Goal: Information Seeking & Learning: Compare options

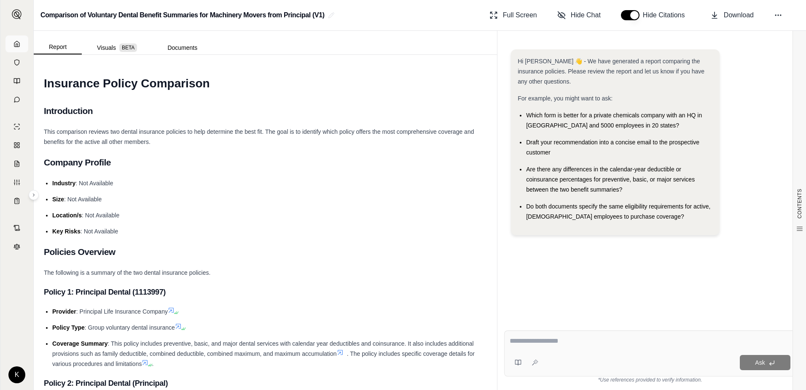
click at [16, 46] on icon at bounding box center [16, 43] width 7 height 7
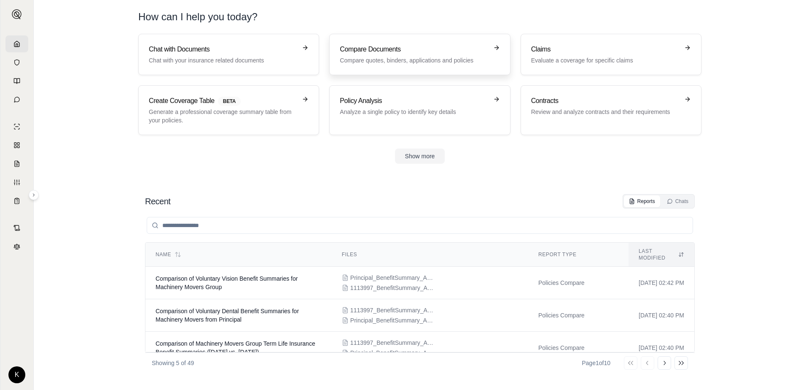
click at [396, 51] on h3 "Compare Documents" at bounding box center [414, 49] width 148 height 10
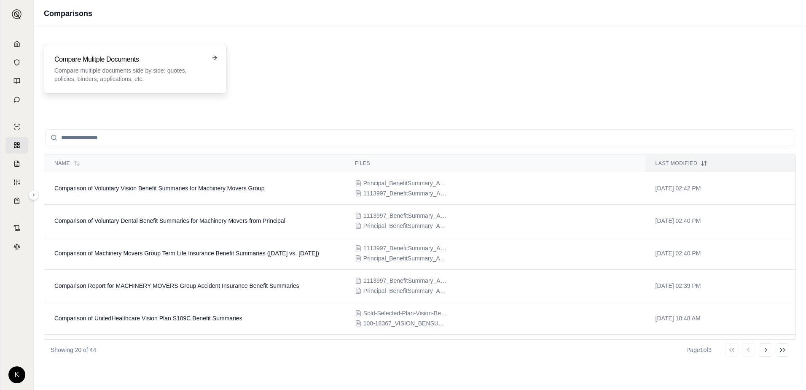
click at [144, 92] on div "Compare Mulitple Documents Compare multiple documents side by side: quotes, pol…" at bounding box center [135, 69] width 183 height 50
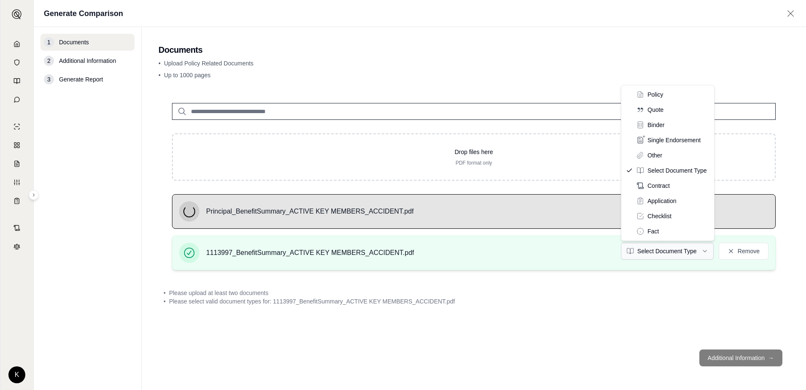
click at [668, 251] on html "K Generate Comparison 1 Documents 2 Additional Information 3 Generate Report Do…" at bounding box center [403, 195] width 806 height 390
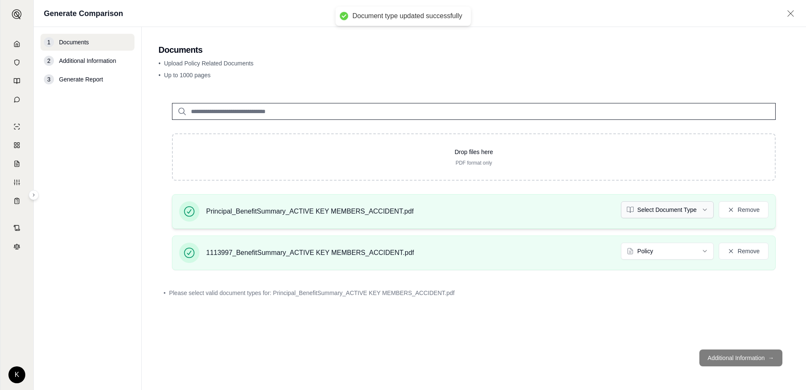
click at [674, 212] on html "Document type updated successfully K Generate Comparison 1 Documents 2 Addition…" at bounding box center [403, 195] width 806 height 390
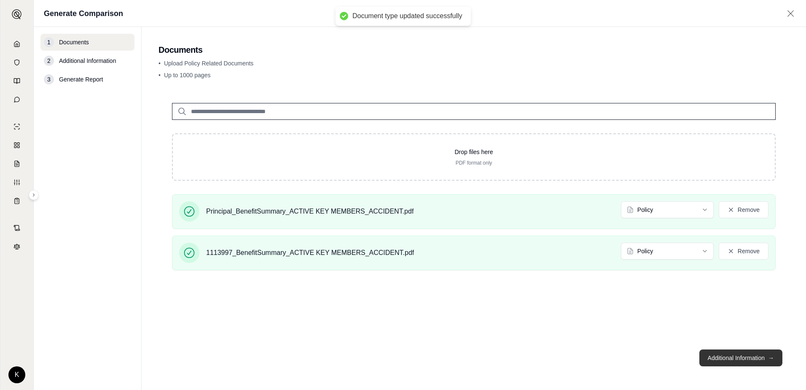
click at [735, 361] on button "Additional Information →" at bounding box center [741, 357] width 83 height 17
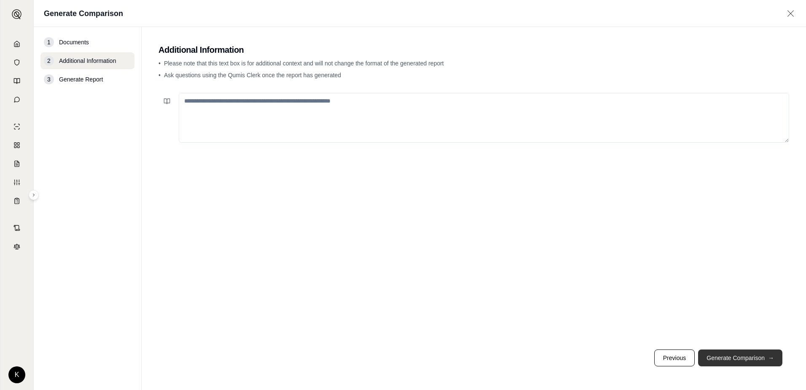
click at [749, 354] on button "Generate Comparison →" at bounding box center [740, 357] width 84 height 17
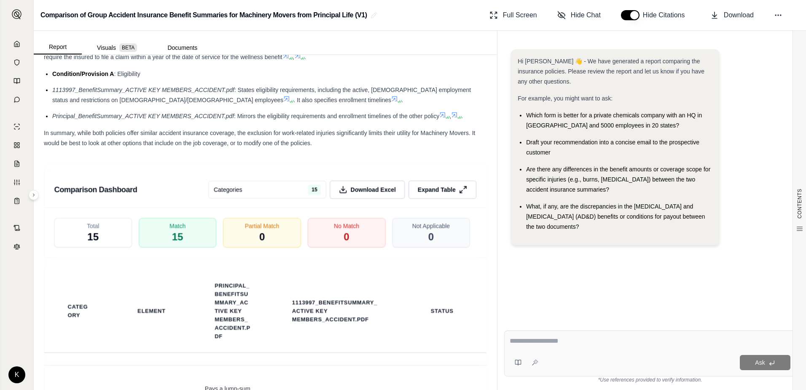
scroll to position [1024, 0]
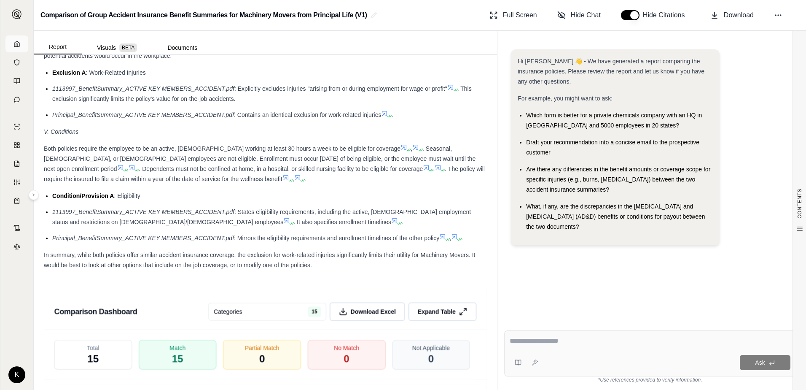
click at [18, 46] on icon at bounding box center [16, 43] width 7 height 7
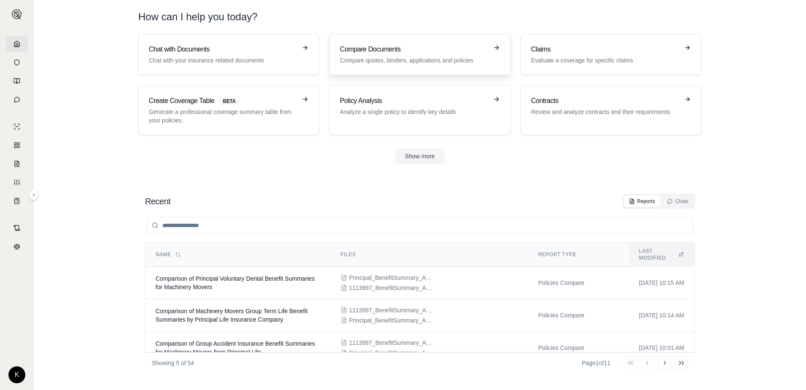
click at [451, 48] on h3 "Compare Documents" at bounding box center [414, 49] width 148 height 10
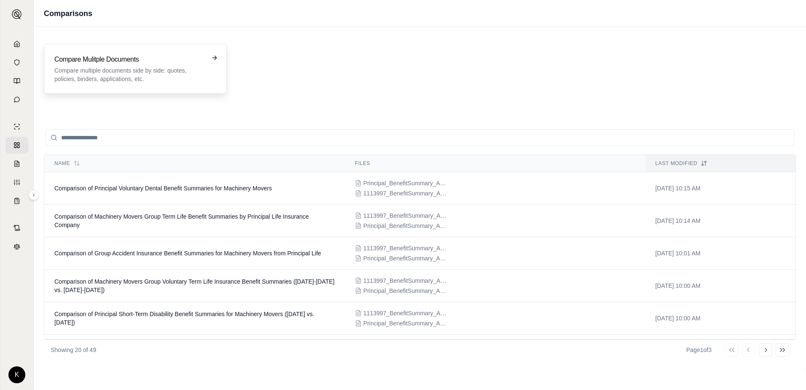
click at [170, 78] on p "Compare multiple documents side by side: quotes, policies, binders, application…" at bounding box center [129, 74] width 150 height 17
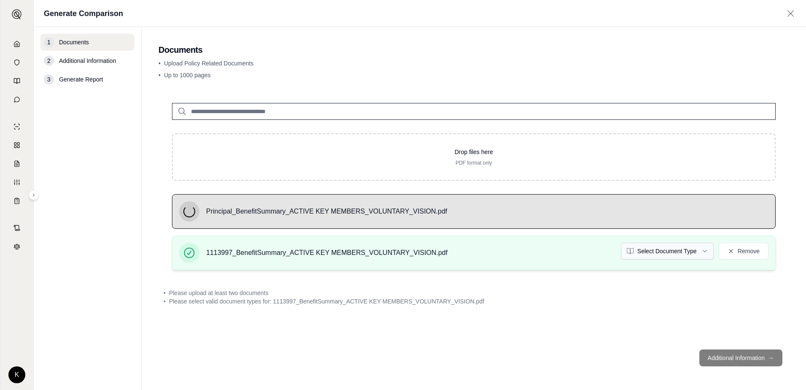
click at [699, 251] on html "K Generate Comparison 1 Documents 2 Additional Information 3 Generate Report Do…" at bounding box center [403, 195] width 806 height 390
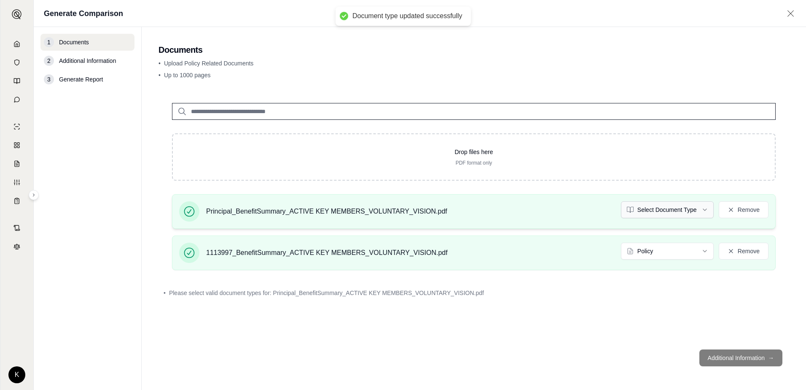
click at [679, 206] on html "Document type updated successfully K Generate Comparison 1 Documents 2 Addition…" at bounding box center [403, 195] width 806 height 390
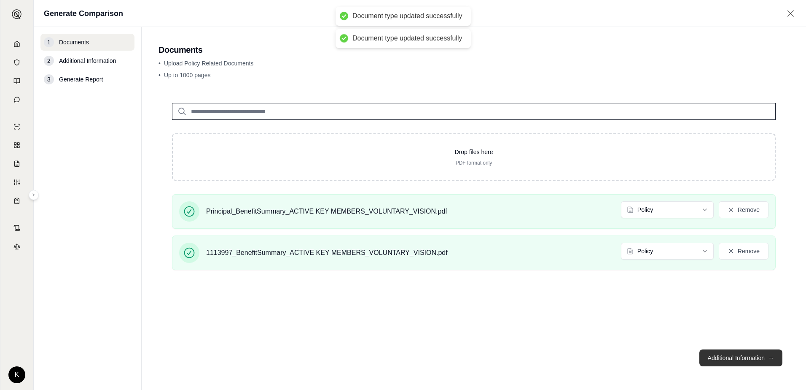
click at [719, 361] on button "Additional Information →" at bounding box center [741, 357] width 83 height 17
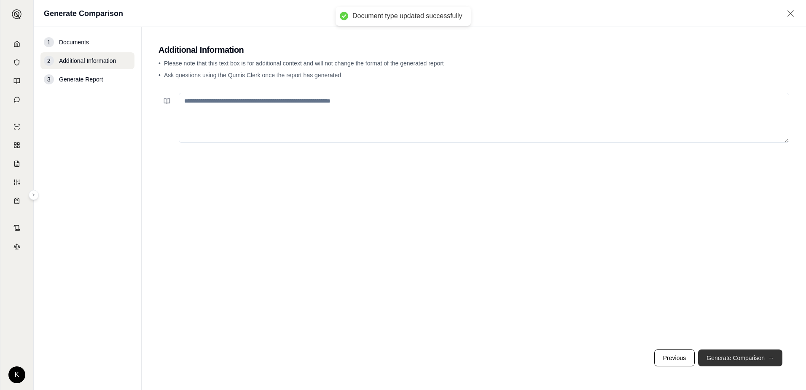
click at [721, 361] on button "Generate Comparison →" at bounding box center [740, 357] width 84 height 17
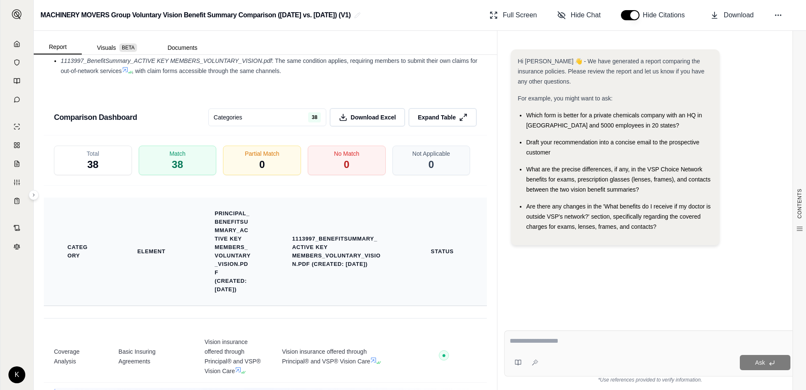
scroll to position [1350, 0]
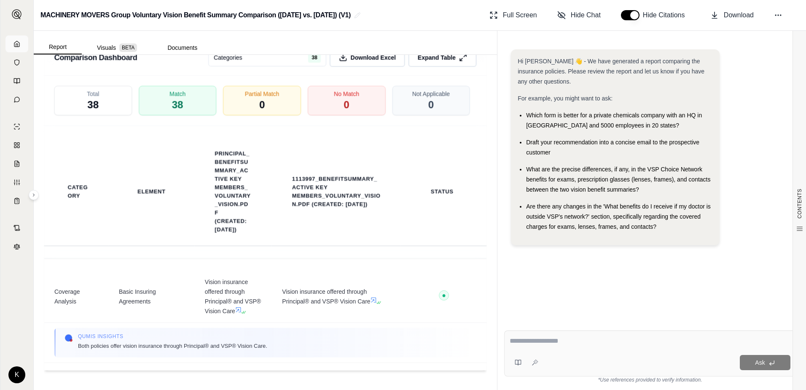
click at [11, 44] on link at bounding box center [16, 43] width 23 height 17
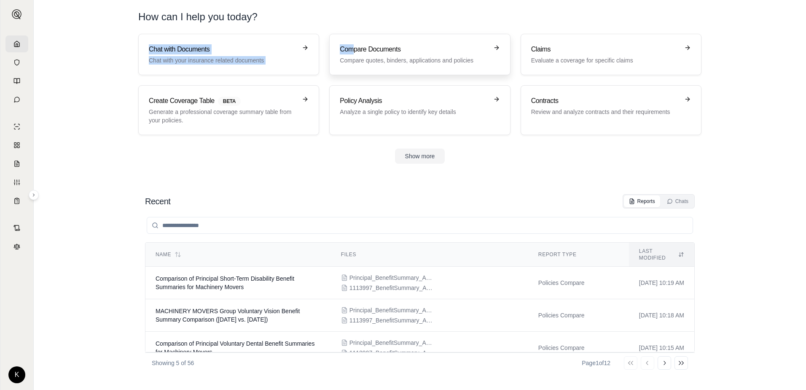
drag, startPoint x: 348, startPoint y: 30, endPoint x: 361, endPoint y: 37, distance: 14.7
click at [361, 37] on main "How can I help you today? Chat with Documents Chat with your insurance related …" at bounding box center [420, 195] width 773 height 390
drag, startPoint x: 361, startPoint y: 37, endPoint x: 357, endPoint y: 65, distance: 28.5
click at [357, 65] on link "Compare Documents Compare quotes, binders, applications and policies" at bounding box center [419, 54] width 181 height 41
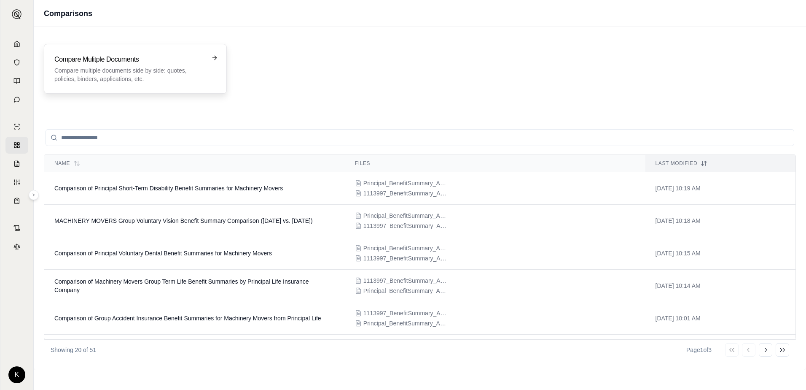
click at [167, 67] on p "Compare multiple documents side by side: quotes, policies, binders, application…" at bounding box center [129, 74] width 150 height 17
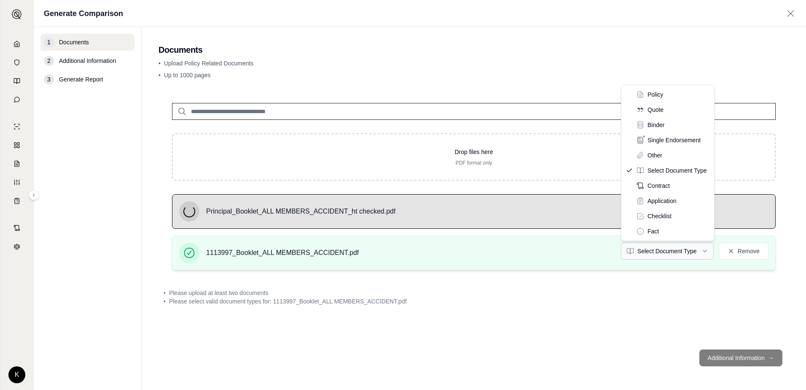
click at [676, 252] on html "K Generate Comparison 1 Documents 2 Additional Information 3 Generate Report Do…" at bounding box center [403, 195] width 806 height 390
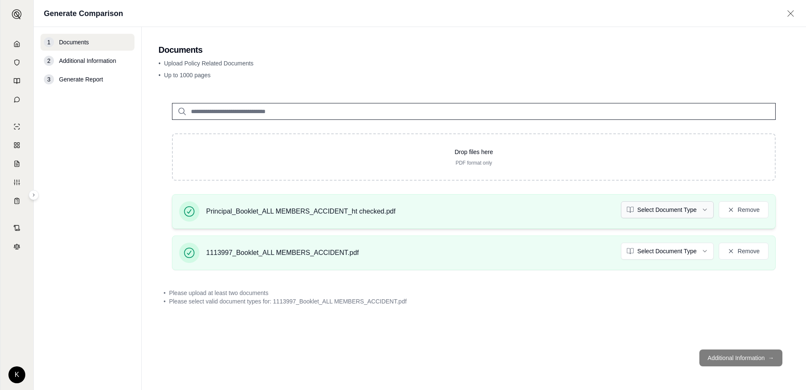
click at [670, 206] on html "K Generate Comparison 1 Documents 2 Additional Information 3 Generate Report Do…" at bounding box center [403, 195] width 806 height 390
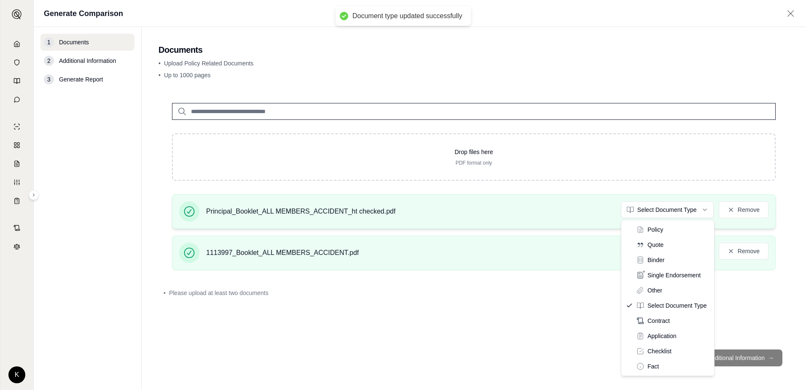
drag, startPoint x: 656, startPoint y: 226, endPoint x: 660, endPoint y: 225, distance: 4.8
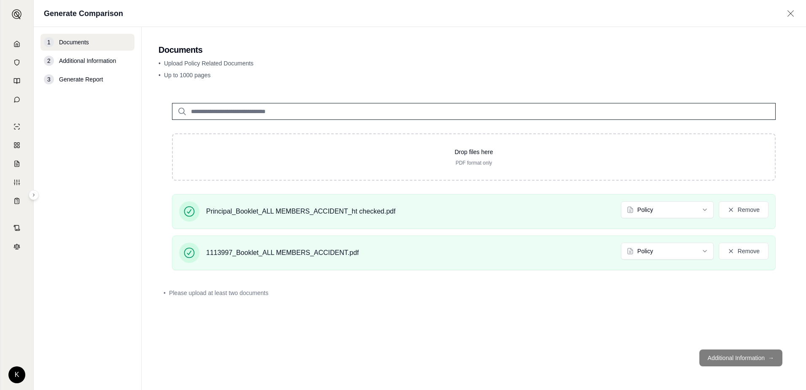
click at [683, 362] on footer "Additional Information →" at bounding box center [474, 357] width 631 height 30
click at [726, 355] on footer "Additional Information →" at bounding box center [474, 357] width 631 height 30
click at [717, 357] on footer "Additional Information →" at bounding box center [474, 357] width 631 height 30
drag, startPoint x: 667, startPoint y: 330, endPoint x: 658, endPoint y: 241, distance: 89.0
click at [666, 326] on div "Drop files here PDF format only Principal_Booklet_ALL MEMBERS_ACCIDENT_ht check…" at bounding box center [474, 215] width 631 height 253
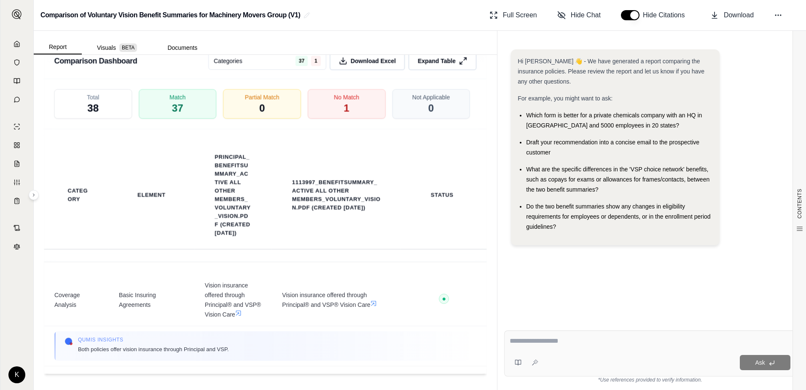
scroll to position [1981, 0]
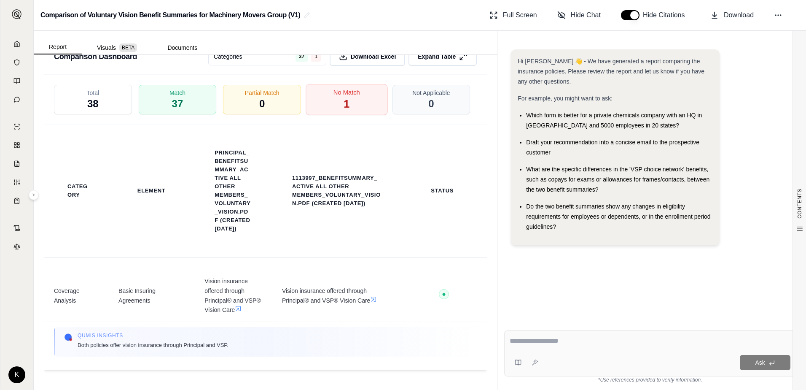
drag, startPoint x: 330, startPoint y: 100, endPoint x: 322, endPoint y: 102, distance: 8.2
click at [330, 100] on div "No Match 1" at bounding box center [347, 99] width 82 height 31
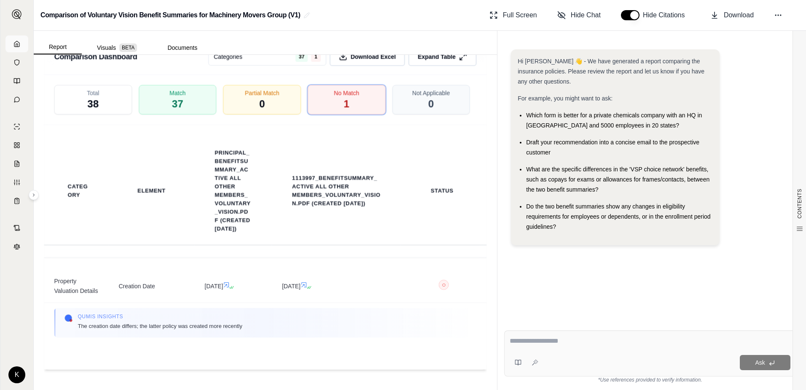
click at [13, 38] on link at bounding box center [16, 43] width 23 height 17
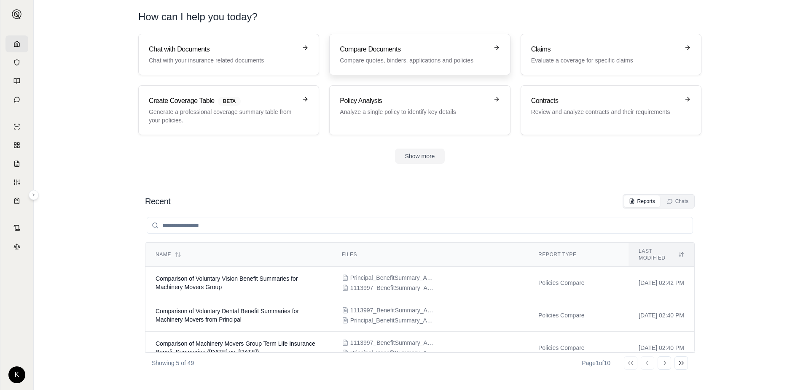
click at [398, 48] on h3 "Compare Documents" at bounding box center [414, 49] width 148 height 10
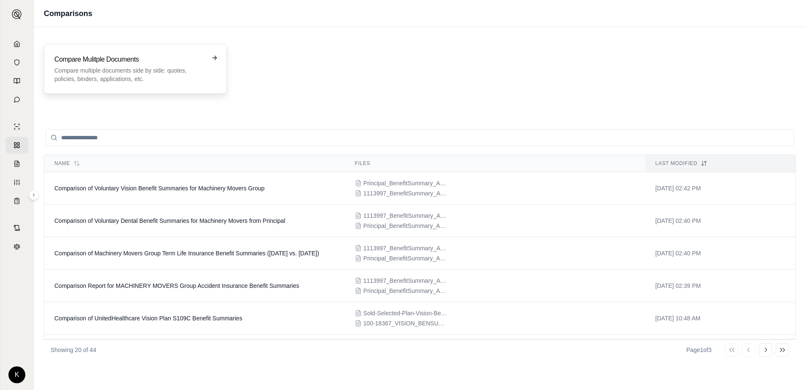
click at [112, 74] on p "Compare multiple documents side by side: quotes, policies, binders, application…" at bounding box center [129, 74] width 150 height 17
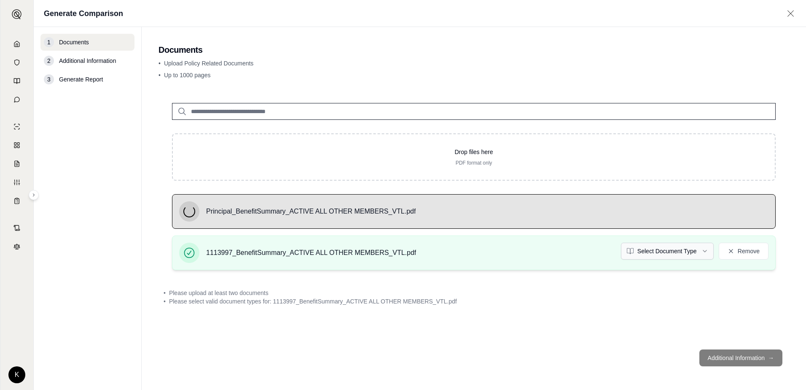
click at [709, 254] on html "K Generate Comparison 1 Documents 2 Additional Information 3 Generate Report Do…" at bounding box center [403, 195] width 806 height 390
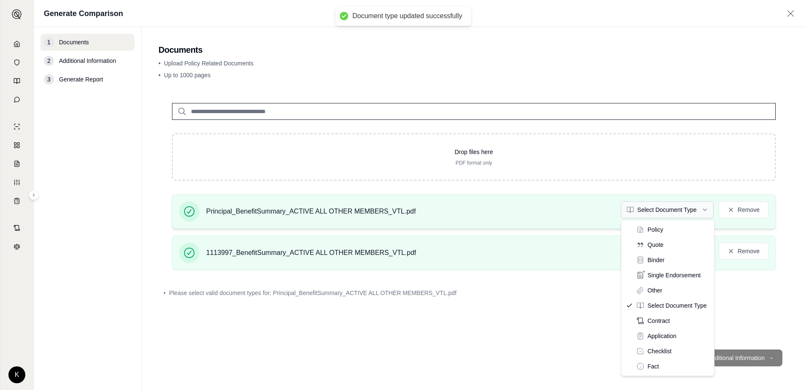
click at [676, 204] on html "Document type updated successfully K Generate Comparison 1 Documents 2 Addition…" at bounding box center [403, 195] width 806 height 390
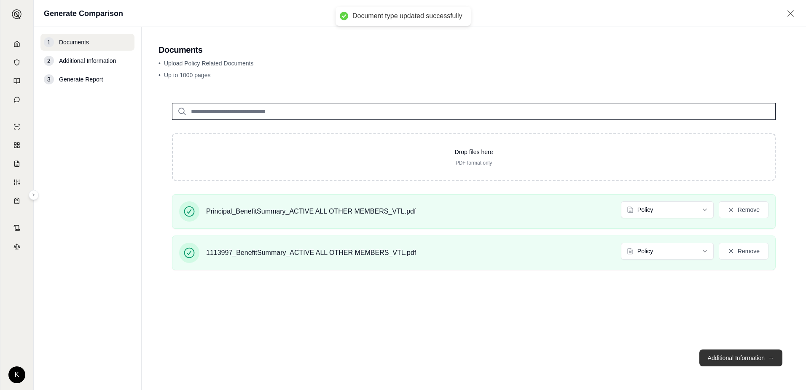
click at [741, 364] on button "Additional Information →" at bounding box center [741, 357] width 83 height 17
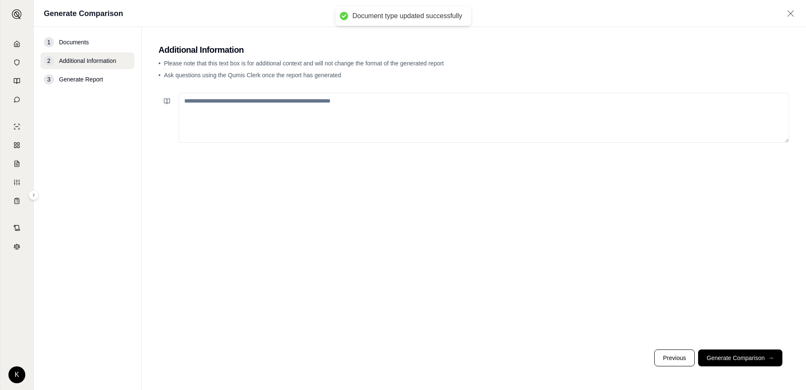
click at [740, 360] on button "Generate Comparison →" at bounding box center [740, 357] width 84 height 17
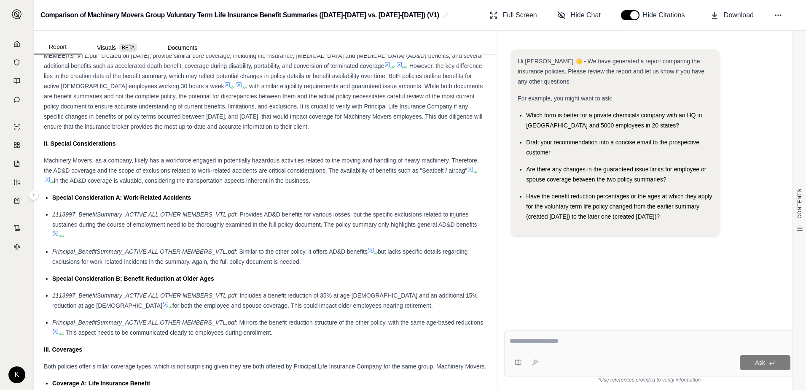
scroll to position [292, 0]
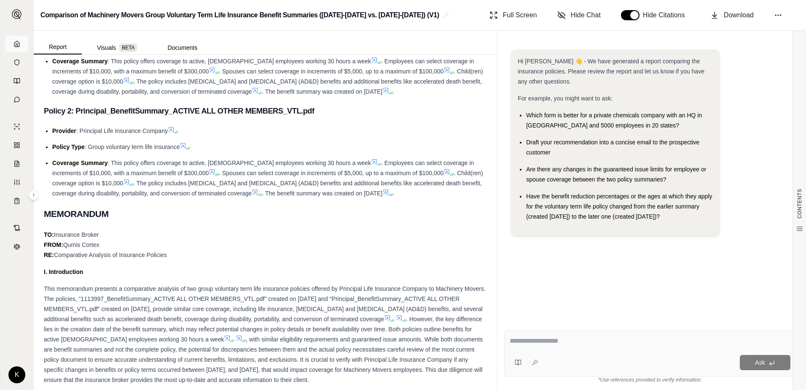
click at [17, 43] on icon at bounding box center [16, 43] width 7 height 7
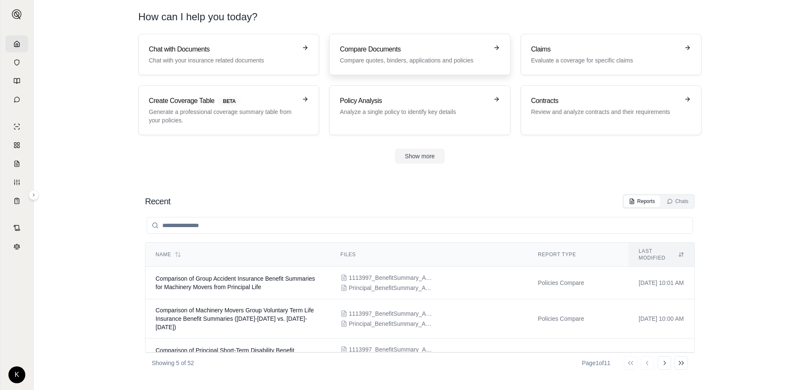
click at [362, 60] on p "Compare quotes, binders, applications and policies" at bounding box center [414, 60] width 148 height 8
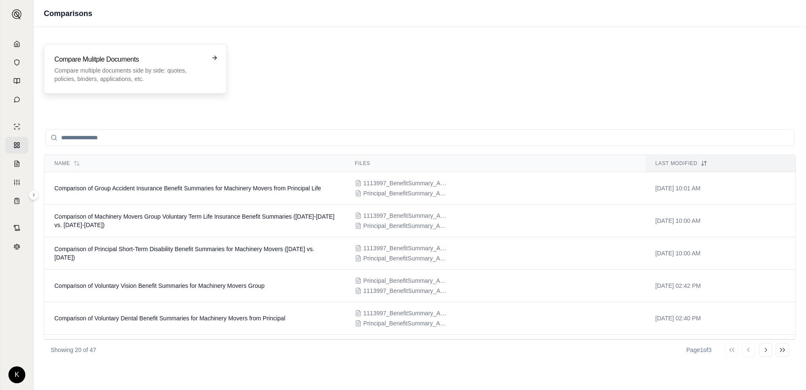
click at [160, 65] on div "Compare Mulitple Documents Compare multiple documents side by side: quotes, pol…" at bounding box center [129, 68] width 150 height 29
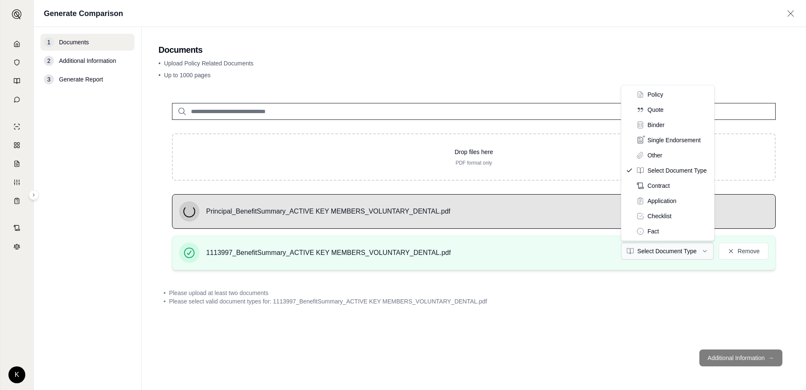
click at [681, 246] on html "K Generate Comparison 1 Documents 2 Additional Information 3 Generate Report Do…" at bounding box center [403, 195] width 806 height 390
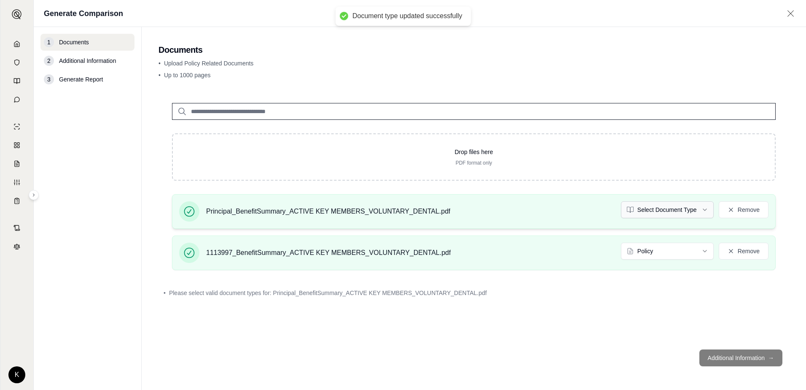
click at [687, 208] on html "Document type updated successfully K Generate Comparison 1 Documents 2 Addition…" at bounding box center [403, 195] width 806 height 390
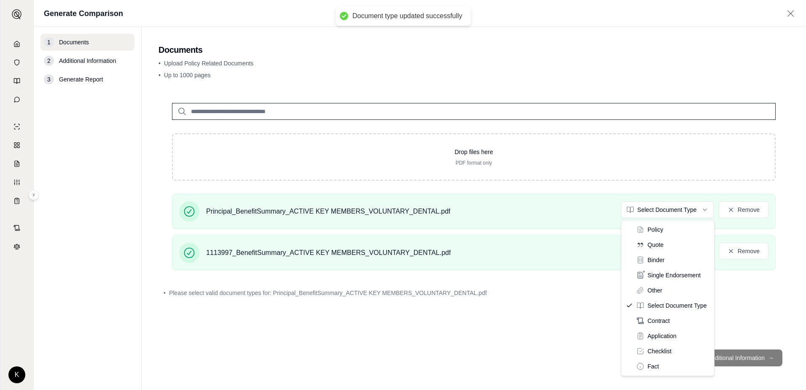
drag, startPoint x: 649, startPoint y: 230, endPoint x: 705, endPoint y: 294, distance: 85.5
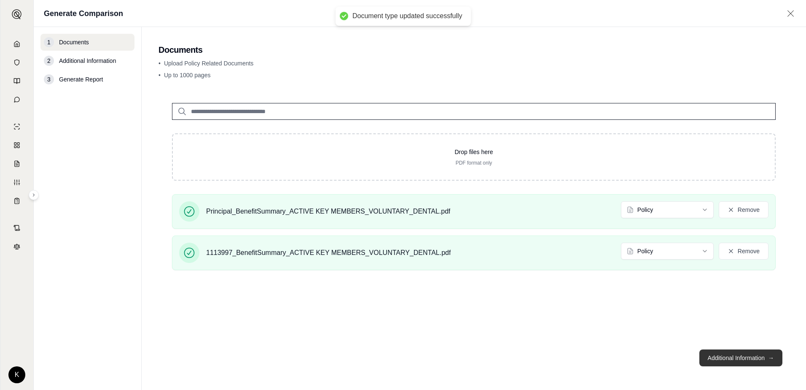
click at [747, 358] on button "Additional Information →" at bounding box center [741, 357] width 83 height 17
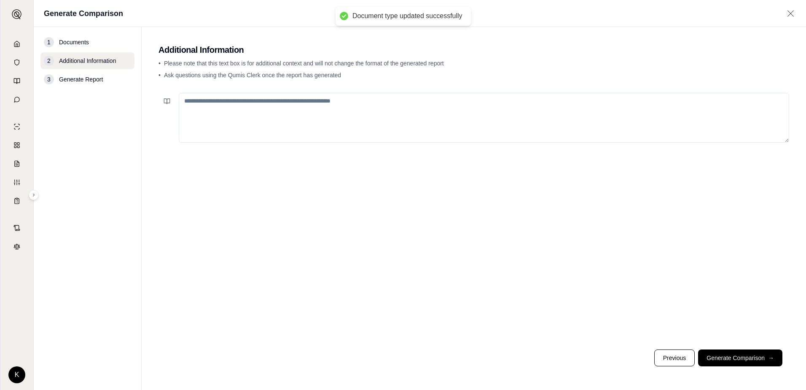
click at [747, 358] on button "Generate Comparison →" at bounding box center [740, 357] width 84 height 17
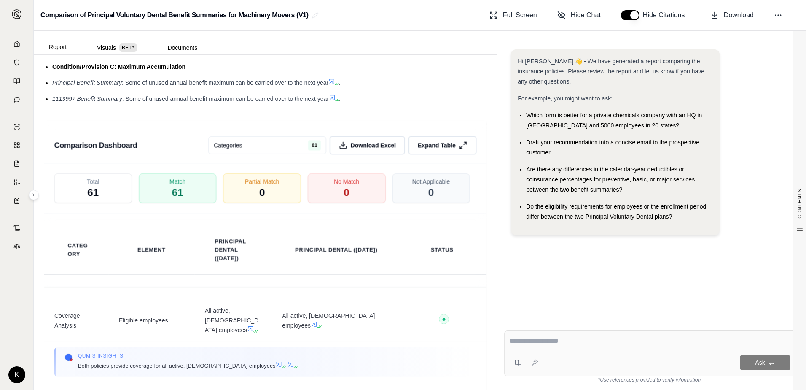
scroll to position [1421, 0]
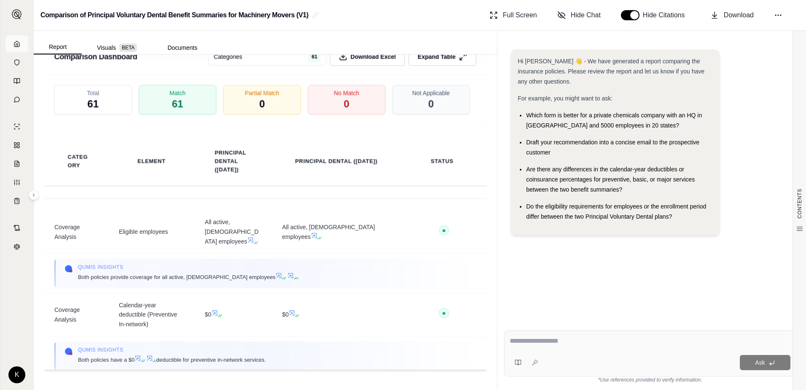
click at [14, 50] on link at bounding box center [16, 43] width 23 height 17
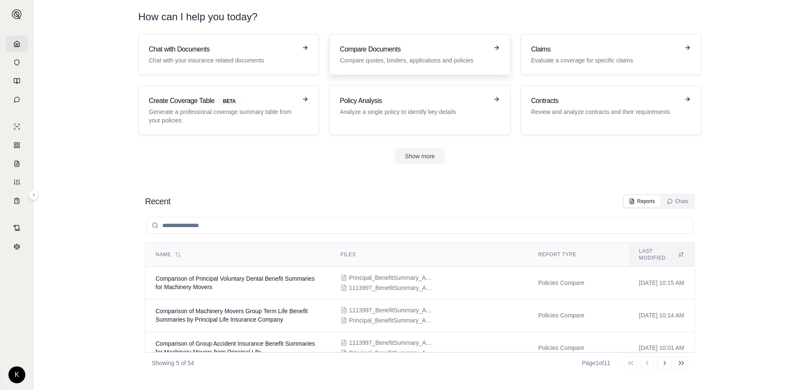
click at [448, 55] on div "Compare Documents Compare quotes, binders, applications and policies" at bounding box center [414, 54] width 148 height 20
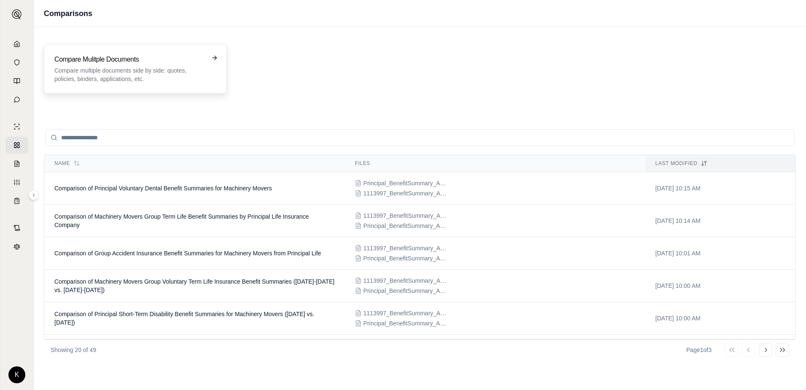
click at [135, 62] on h3 "Compare Mulitple Documents" at bounding box center [129, 59] width 150 height 10
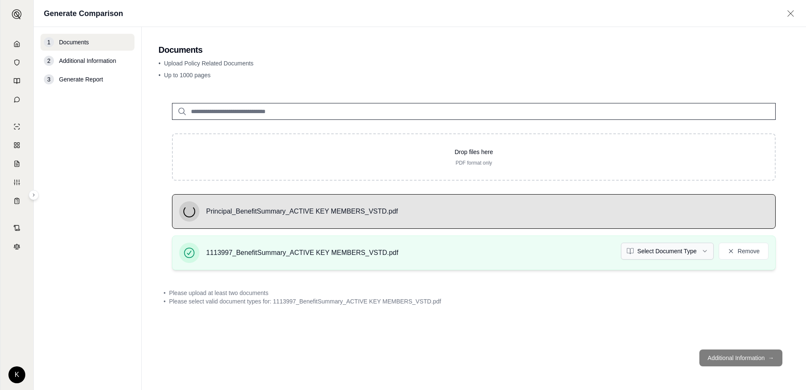
click at [678, 254] on html "K Generate Comparison 1 Documents 2 Additional Information 3 Generate Report Do…" at bounding box center [403, 195] width 806 height 390
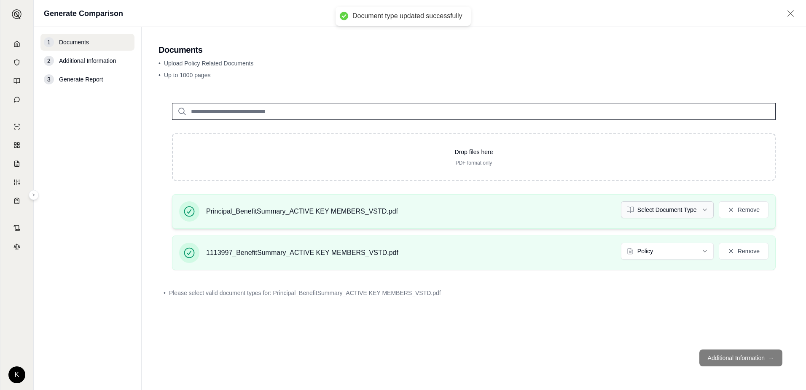
click at [682, 212] on html "Document type updated successfully K Generate Comparison 1 Documents 2 Addition…" at bounding box center [403, 195] width 806 height 390
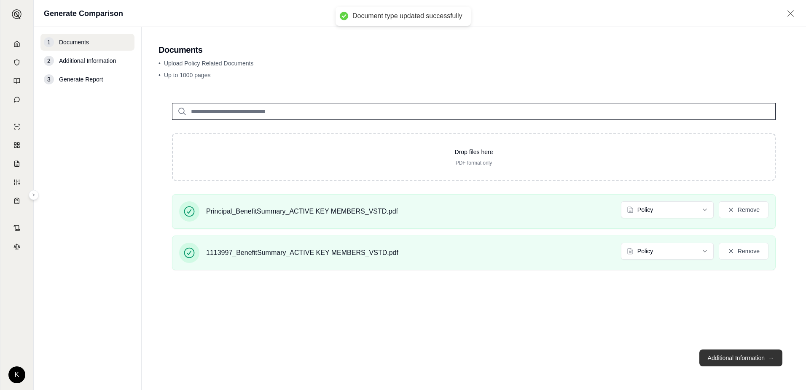
click at [727, 356] on button "Additional Information →" at bounding box center [741, 357] width 83 height 17
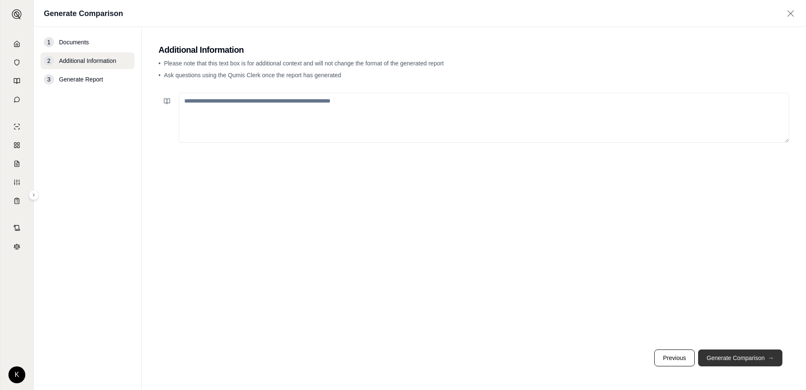
click at [763, 352] on button "Generate Comparison →" at bounding box center [740, 357] width 84 height 17
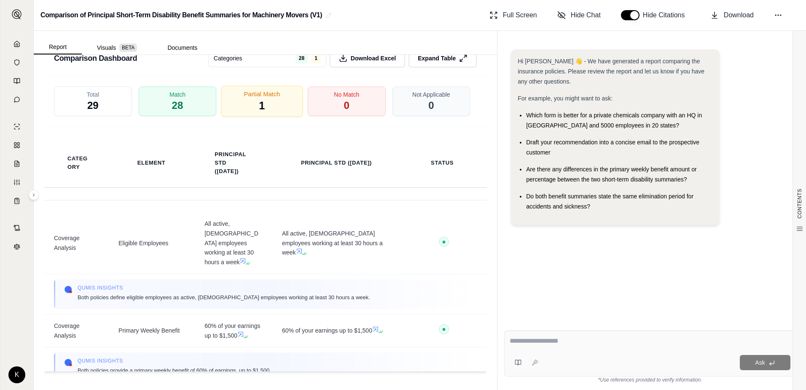
scroll to position [1400, 0]
click at [262, 100] on div "Partial Match 1" at bounding box center [262, 99] width 82 height 31
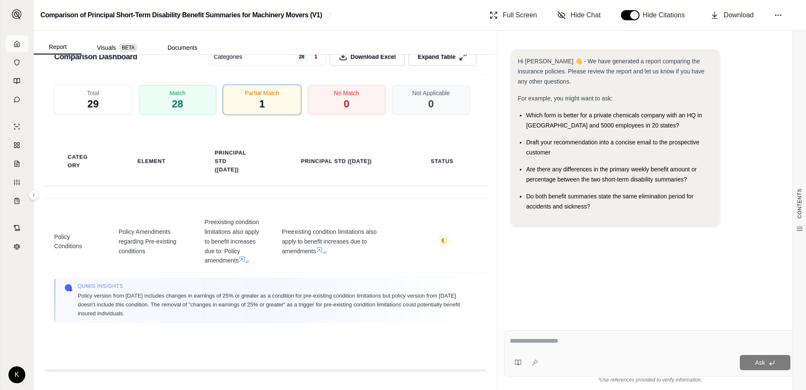
click at [13, 48] on link at bounding box center [16, 43] width 23 height 17
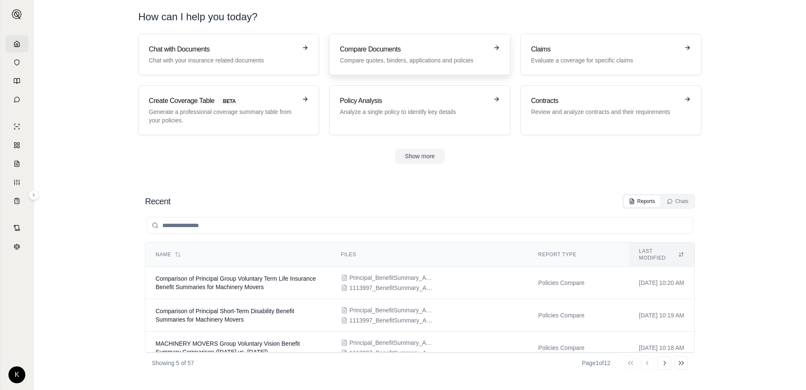
click at [375, 57] on p "Compare quotes, binders, applications and policies" at bounding box center [414, 60] width 148 height 8
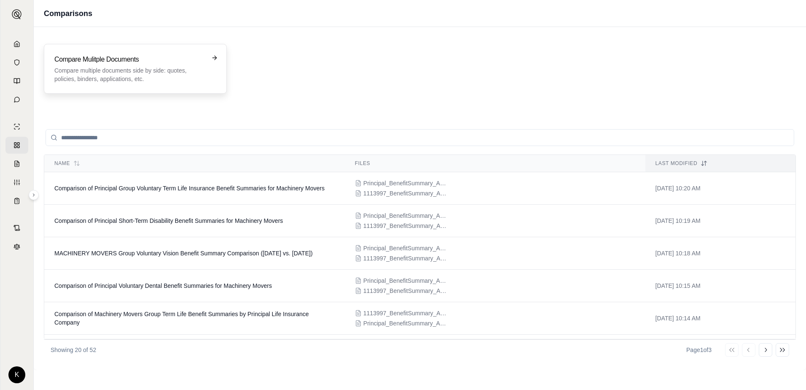
click at [129, 68] on p "Compare multiple documents side by side: quotes, policies, binders, application…" at bounding box center [129, 74] width 150 height 17
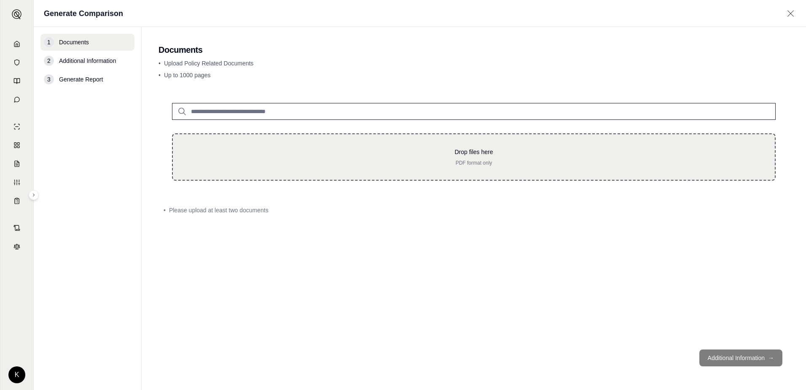
click at [247, 143] on div "Drop files here PDF format only" at bounding box center [474, 156] width 604 height 47
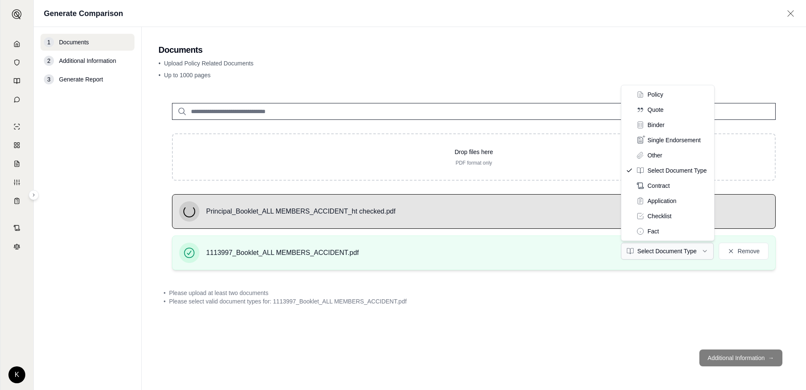
click at [704, 252] on html "K Generate Comparison 1 Documents 2 Additional Information 3 Generate Report Do…" at bounding box center [403, 195] width 806 height 390
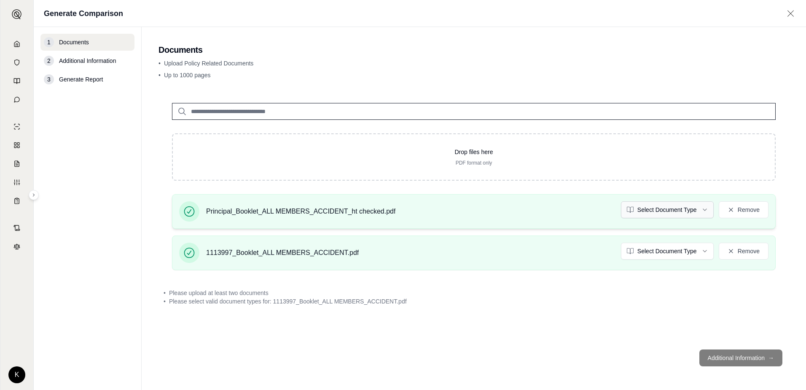
click at [673, 206] on html "K Generate Comparison 1 Documents 2 Additional Information 3 Generate Report Do…" at bounding box center [403, 195] width 806 height 390
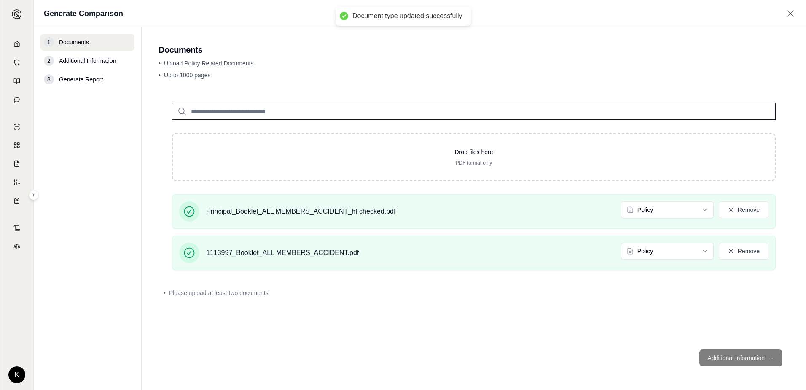
click at [757, 357] on footer "Additional Information →" at bounding box center [474, 357] width 631 height 30
drag, startPoint x: 757, startPoint y: 357, endPoint x: 714, endPoint y: 280, distance: 88.4
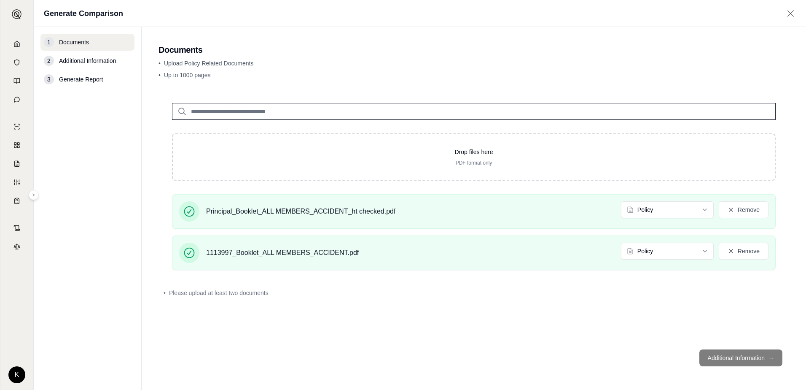
click at [714, 280] on div "Drop files here PDF format only Principal_Booklet_ALL MEMBERS_ACCIDENT_ht check…" at bounding box center [474, 215] width 631 height 253
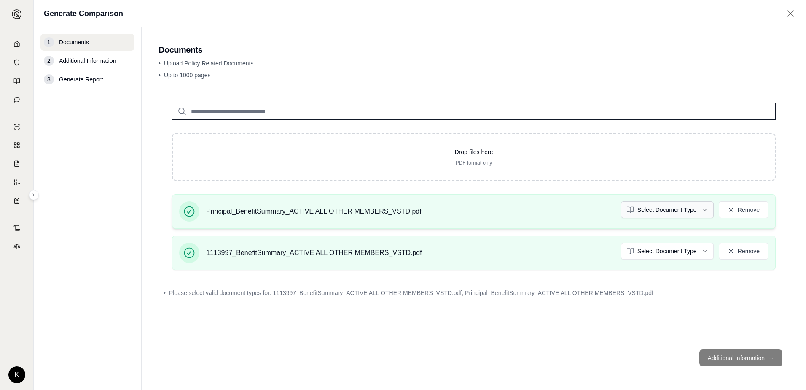
click at [693, 207] on html "K Generate Comparison 1 Documents 2 Additional Information 3 Generate Report Do…" at bounding box center [403, 195] width 806 height 390
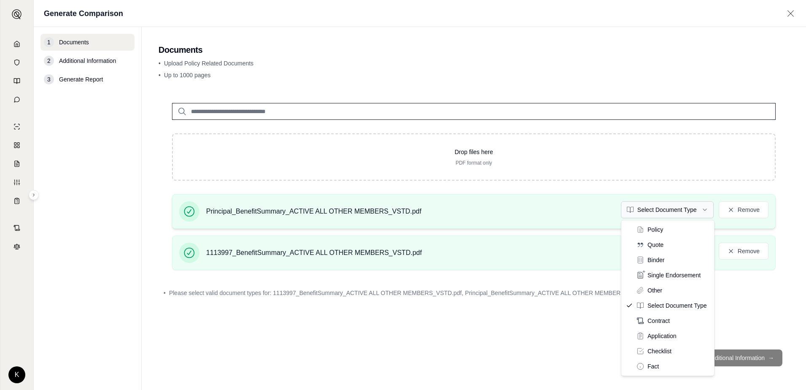
click at [688, 208] on html "K Generate Comparison 1 Documents 2 Additional Information 3 Generate Report Do…" at bounding box center [403, 195] width 806 height 390
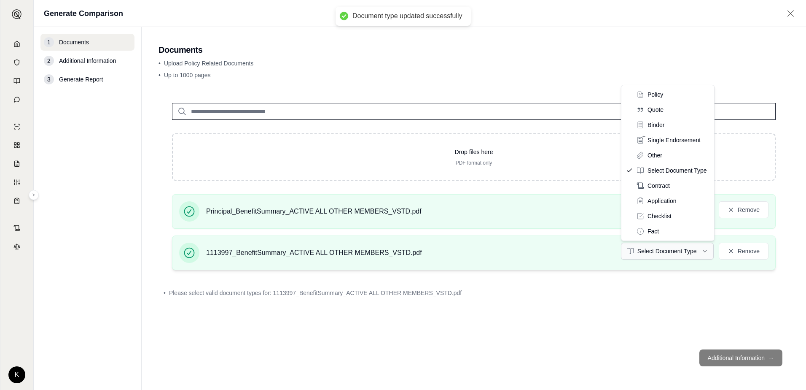
click at [659, 251] on html "Document type updated successfully K Generate Comparison 1 Documents 2 Addition…" at bounding box center [403, 195] width 806 height 390
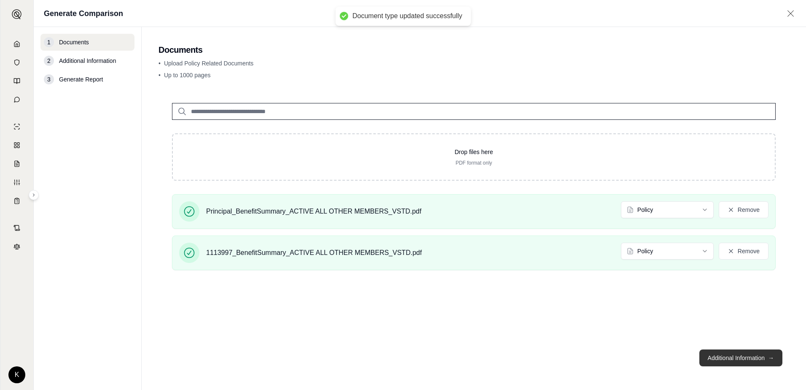
click at [724, 356] on button "Additional Information →" at bounding box center [741, 357] width 83 height 17
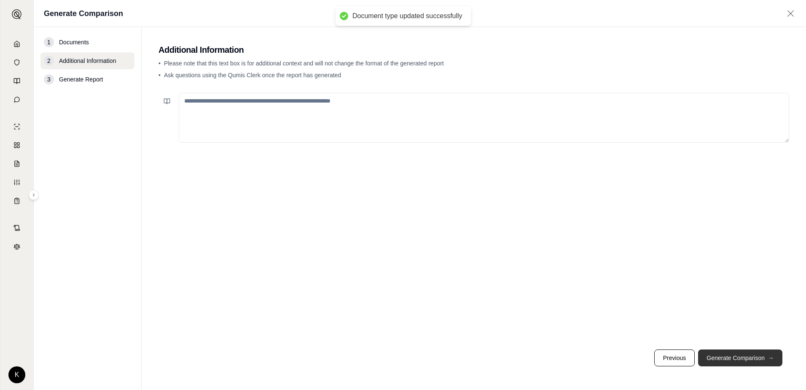
click at [753, 354] on button "Generate Comparison →" at bounding box center [740, 357] width 84 height 17
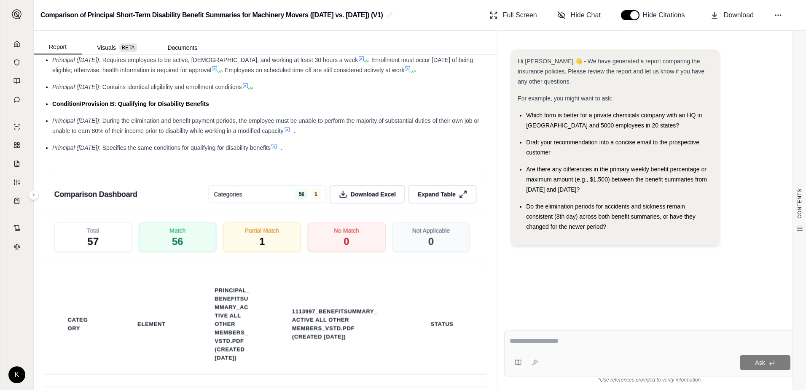
scroll to position [1097, 0]
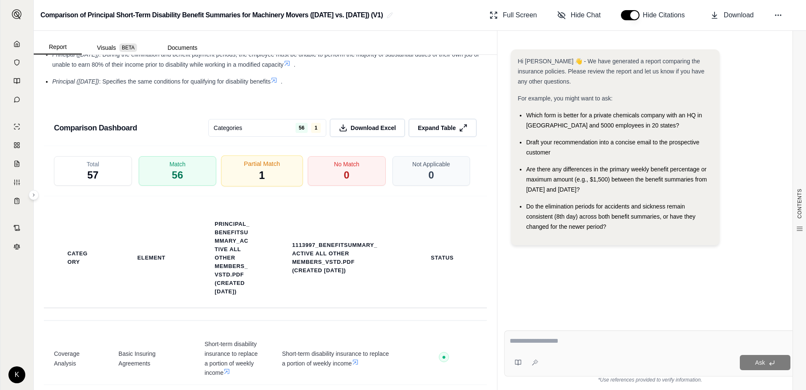
click at [226, 186] on div "Partial Match 1" at bounding box center [262, 170] width 82 height 31
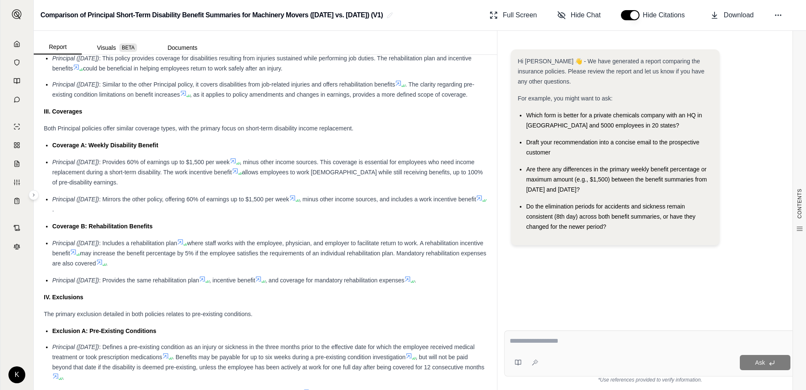
scroll to position [292, 0]
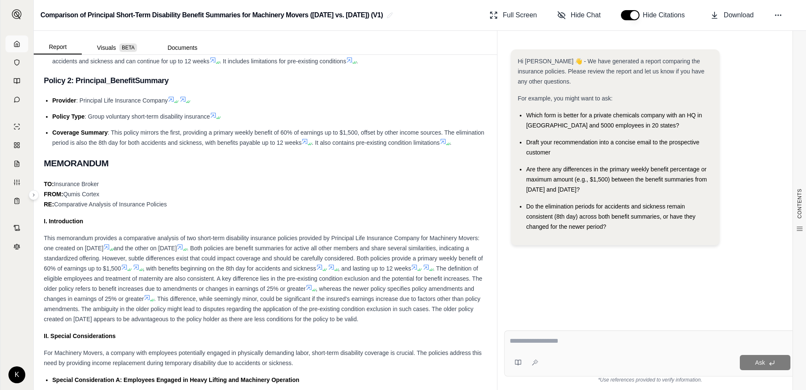
click at [13, 39] on link at bounding box center [16, 43] width 23 height 17
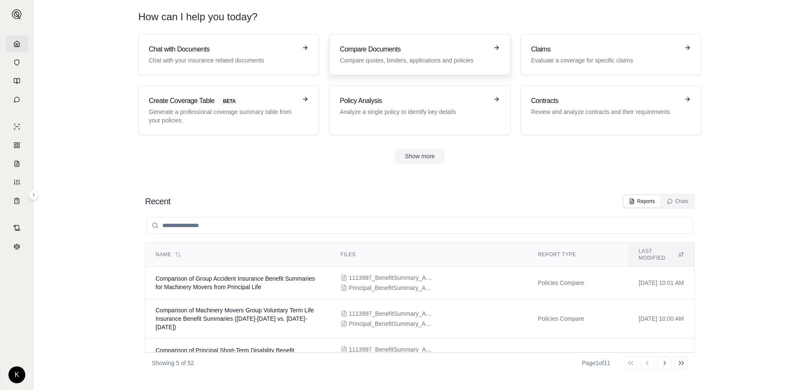
click at [412, 64] on p "Compare quotes, binders, applications and policies" at bounding box center [414, 60] width 148 height 8
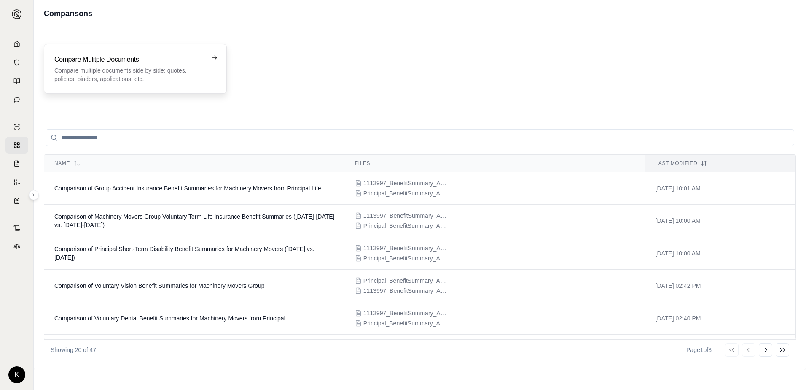
click at [119, 75] on p "Compare multiple documents side by side: quotes, policies, binders, application…" at bounding box center [129, 74] width 150 height 17
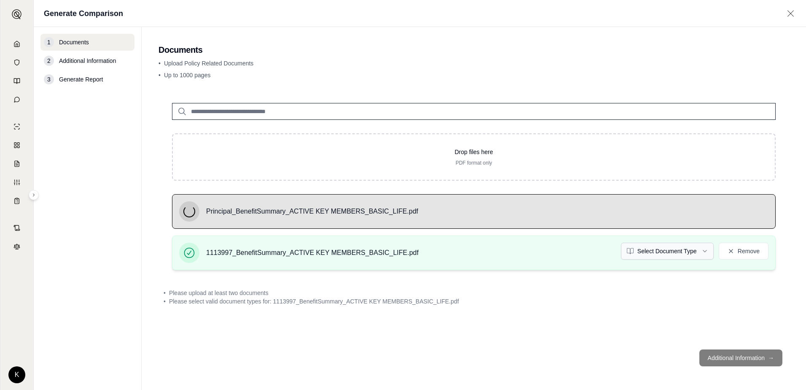
click at [685, 254] on html "K Generate Comparison 1 Documents 2 Additional Information 3 Generate Report Do…" at bounding box center [403, 195] width 806 height 390
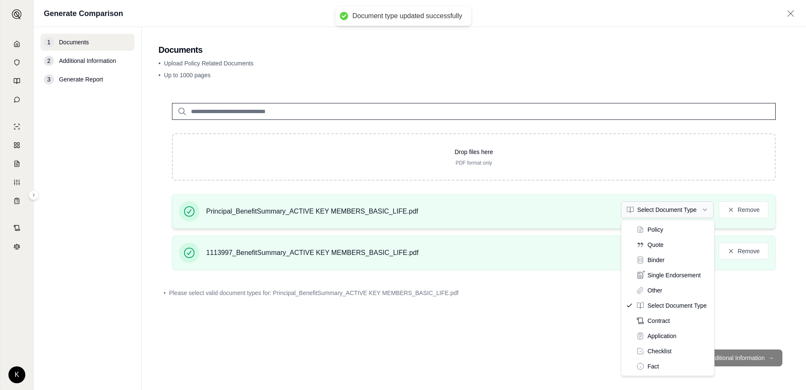
click at [693, 206] on html "Document type updated successfully K Generate Comparison 1 Documents 2 Addition…" at bounding box center [403, 195] width 806 height 390
click at [680, 221] on div "Policy Quote Binder Single Endorsement Other Select Document Type Contract Appl…" at bounding box center [668, 297] width 93 height 155
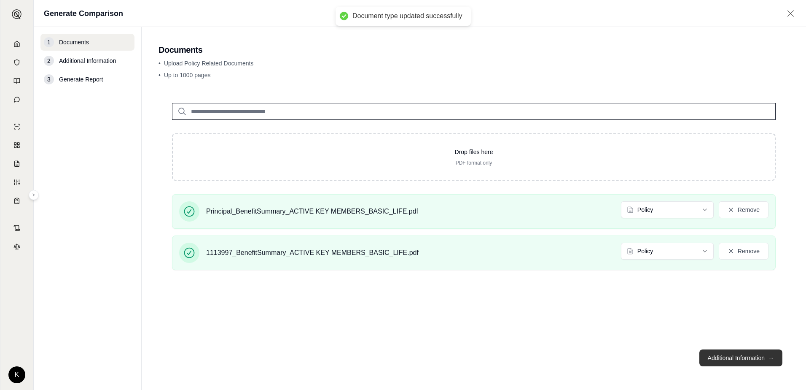
click at [736, 357] on button "Additional Information →" at bounding box center [741, 357] width 83 height 17
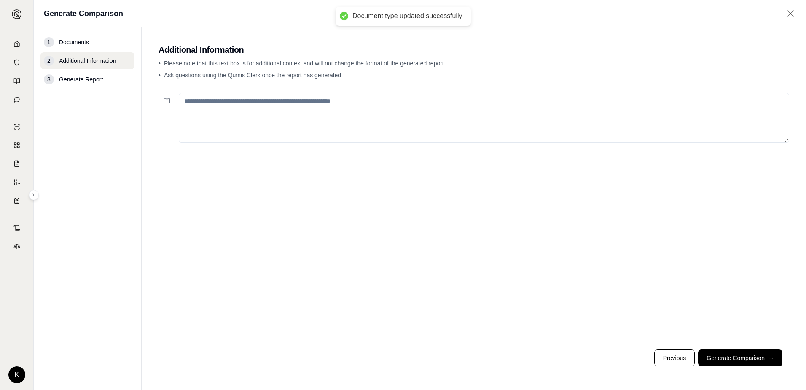
drag, startPoint x: 736, startPoint y: 359, endPoint x: 735, endPoint y: 380, distance: 20.3
click at [733, 361] on button "Generate Comparison →" at bounding box center [740, 357] width 84 height 17
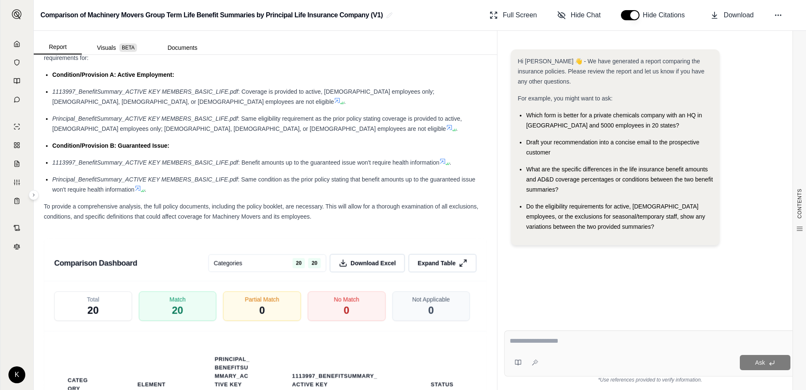
scroll to position [1482, 0]
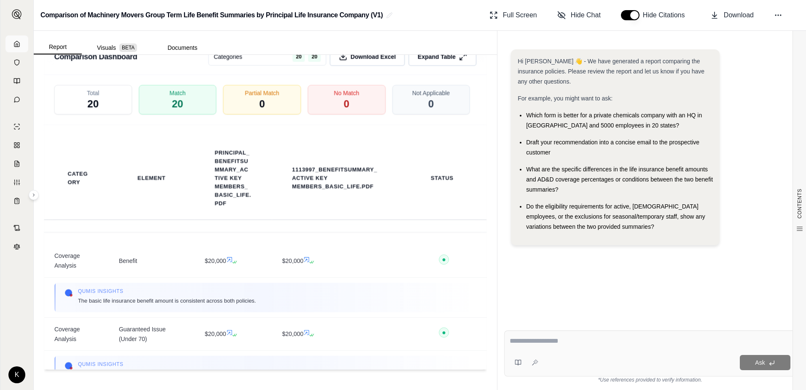
click at [15, 42] on icon at bounding box center [16, 43] width 5 height 5
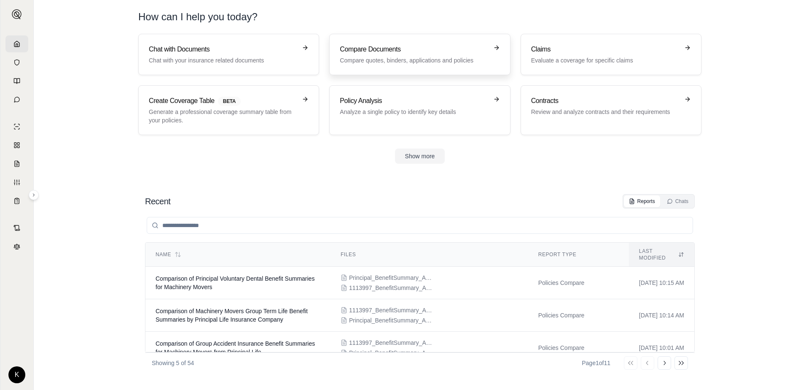
click at [370, 48] on h3 "Compare Documents" at bounding box center [414, 49] width 148 height 10
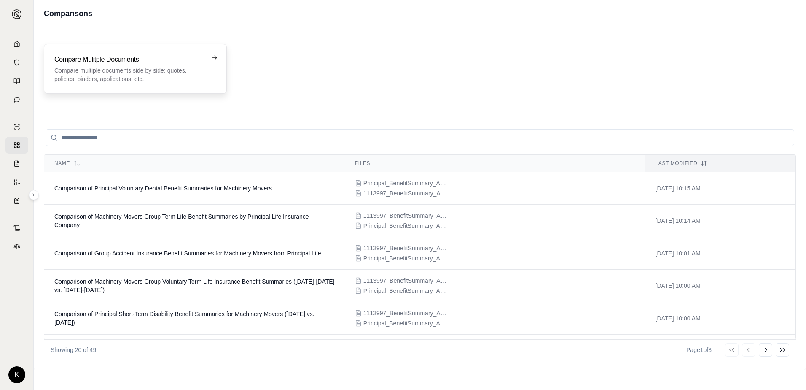
click at [153, 78] on p "Compare multiple documents side by side: quotes, policies, binders, application…" at bounding box center [129, 74] width 150 height 17
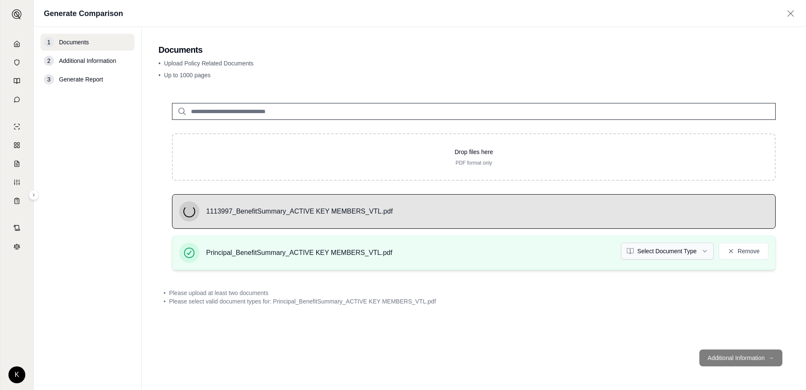
click at [659, 247] on html "K Generate Comparison 1 Documents 2 Additional Information 3 Generate Report Do…" at bounding box center [403, 195] width 806 height 390
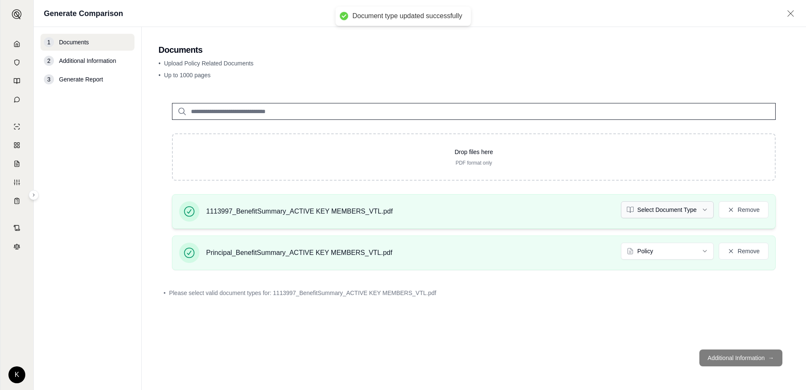
click at [674, 210] on html "Document type updated successfully K Generate Comparison 1 Documents 2 Addition…" at bounding box center [403, 195] width 806 height 390
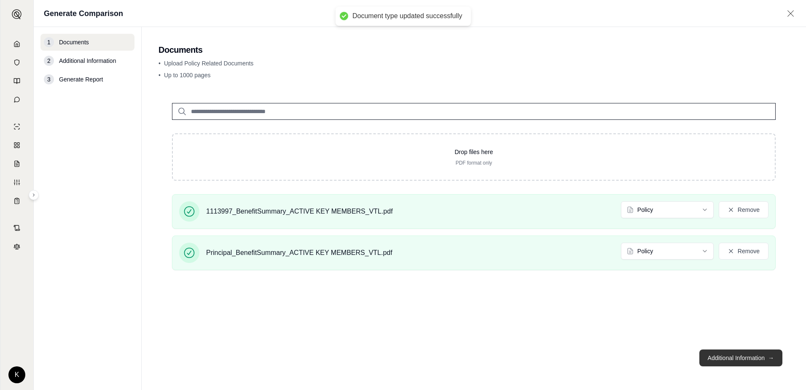
click at [778, 361] on button "Additional Information →" at bounding box center [741, 357] width 83 height 17
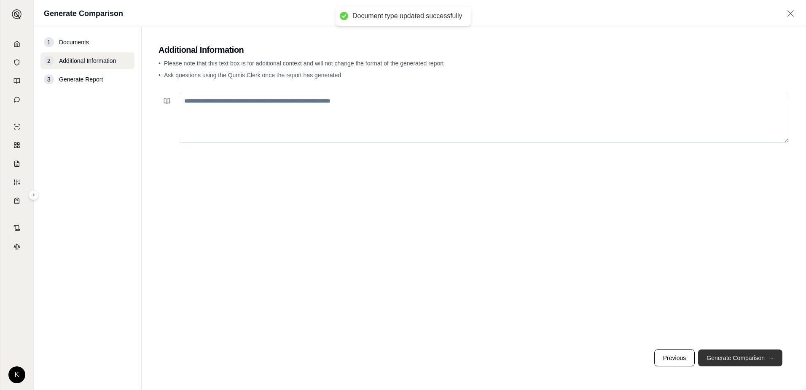
click at [778, 362] on button "Generate Comparison →" at bounding box center [740, 357] width 84 height 17
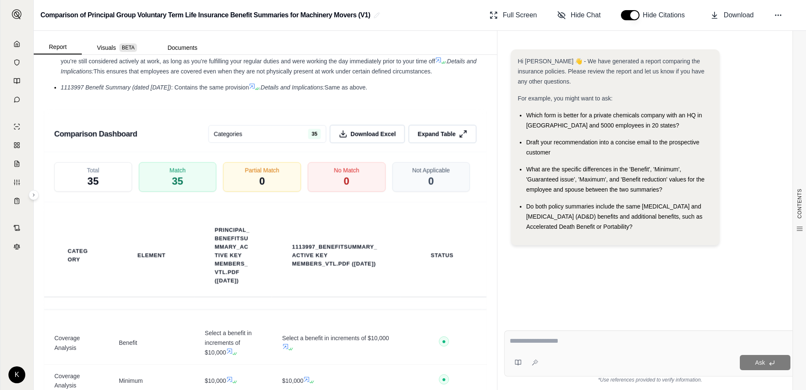
scroll to position [1554, 0]
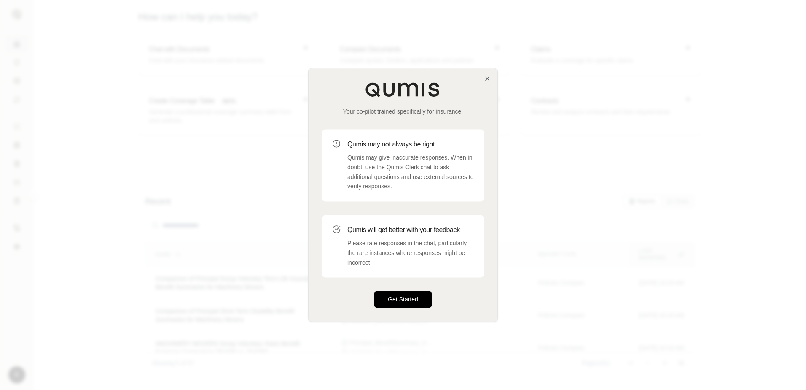
click at [415, 264] on button "Get Started" at bounding box center [403, 299] width 57 height 17
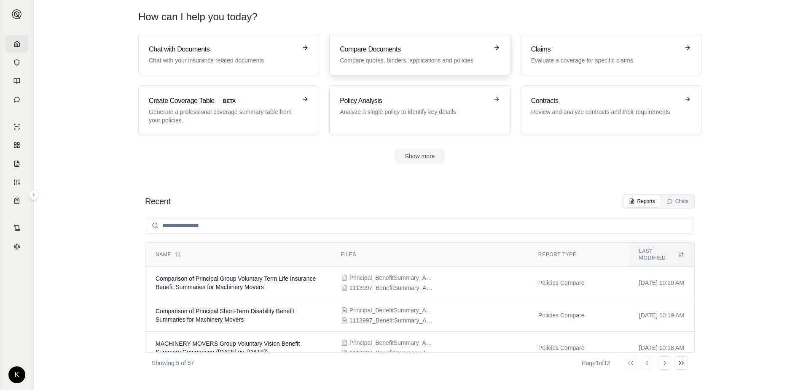
click at [413, 70] on link "Compare Documents Compare quotes, binders, applications and policies" at bounding box center [419, 54] width 181 height 41
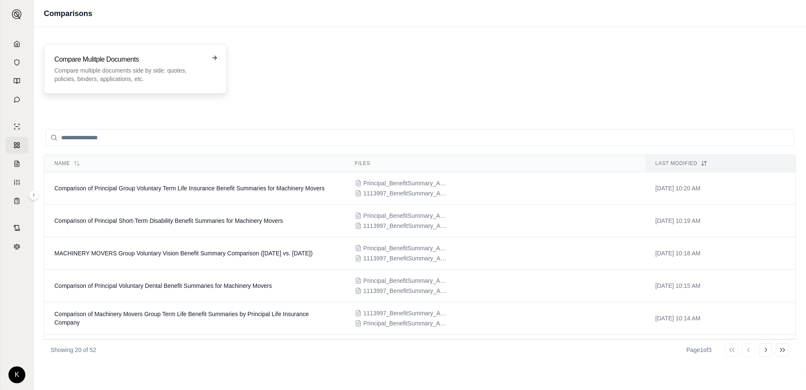
click at [192, 77] on p "Compare multiple documents side by side: quotes, policies, binders, application…" at bounding box center [129, 74] width 150 height 17
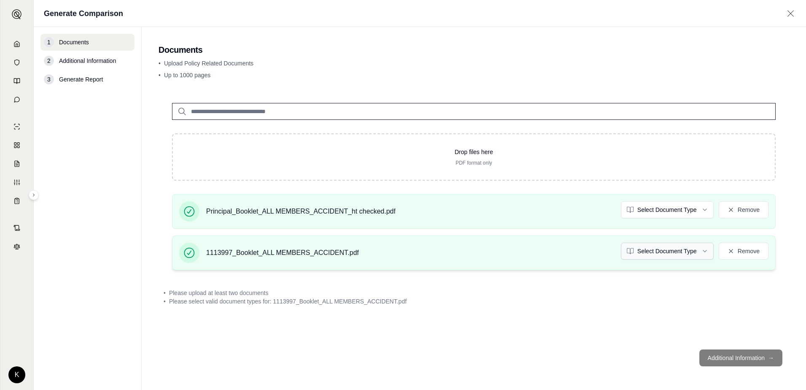
click at [529, 245] on html "K Generate Comparison 1 Documents 2 Additional Information 3 Generate Report Do…" at bounding box center [403, 195] width 806 height 390
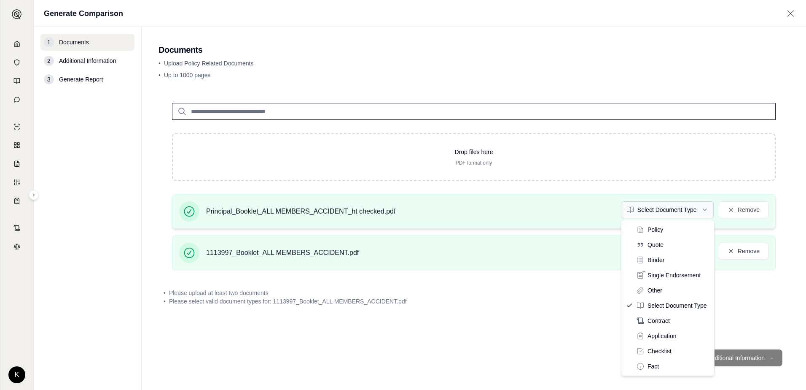
click at [529, 208] on html "K Generate Comparison 1 Documents 2 Additional Information 3 Generate Report Do…" at bounding box center [403, 195] width 806 height 390
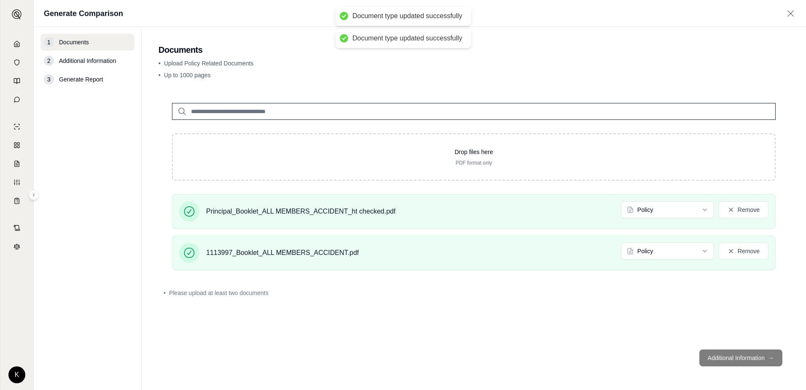
drag, startPoint x: 719, startPoint y: 341, endPoint x: 721, endPoint y: 349, distance: 8.3
click at [529, 264] on main "Documents • Upload Policy Related Documents • Up to 1000 pages Drop files here …" at bounding box center [474, 208] width 665 height 363
drag, startPoint x: 721, startPoint y: 349, endPoint x: 723, endPoint y: 359, distance: 10.8
click at [529, 264] on footer "Additional Information →" at bounding box center [474, 357] width 631 height 30
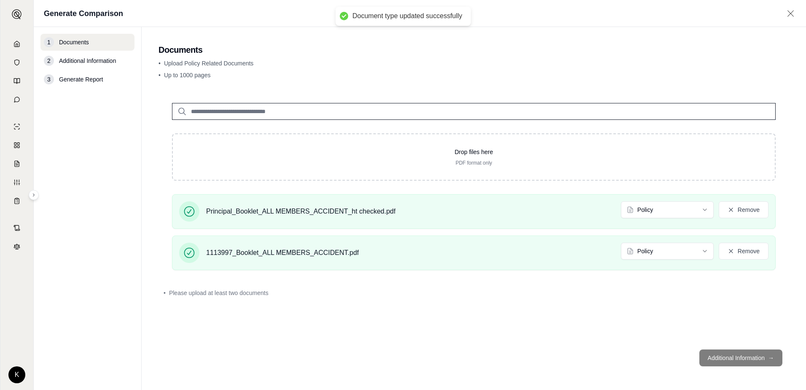
drag, startPoint x: 723, startPoint y: 360, endPoint x: 728, endPoint y: 363, distance: 5.5
click at [529, 264] on footer "Additional Information →" at bounding box center [474, 357] width 631 height 30
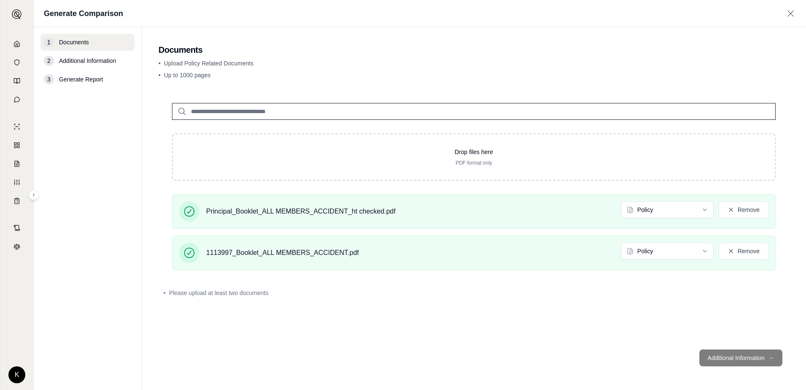
drag, startPoint x: 728, startPoint y: 363, endPoint x: 726, endPoint y: 290, distance: 73.0
click at [529, 264] on div "• Please upload at least two documents" at bounding box center [474, 292] width 621 height 8
click at [529, 264] on footer "Additional Information →" at bounding box center [474, 357] width 631 height 30
